Goal: Task Accomplishment & Management: Complete application form

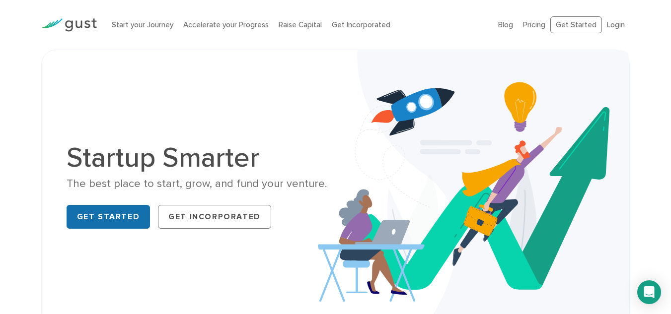
click at [130, 220] on link "Get Started" at bounding box center [109, 217] width 84 height 24
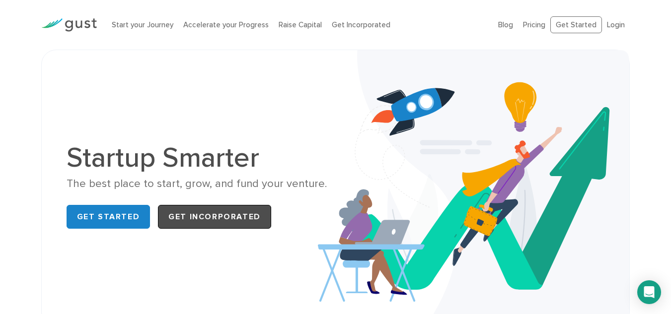
click at [221, 215] on link "Get Incorporated" at bounding box center [214, 217] width 113 height 24
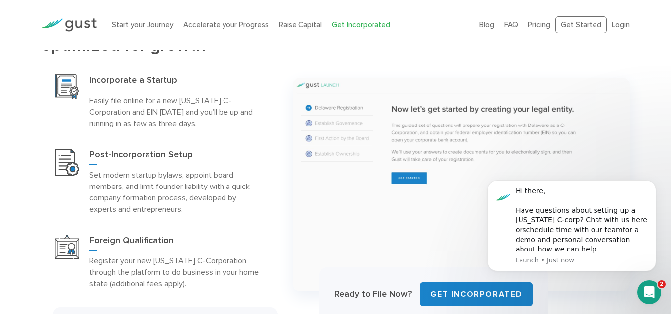
scroll to position [449, 0]
